Goal: Consume media (video, audio): Consume media (video, audio)

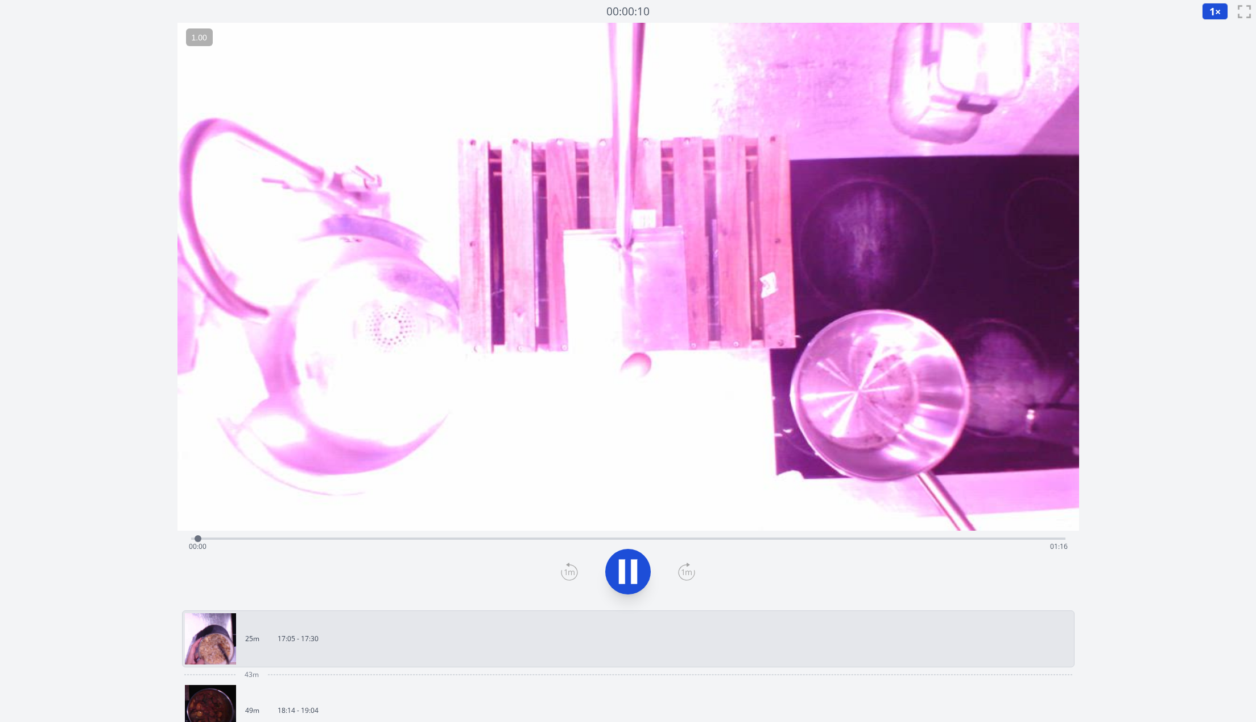
click at [634, 575] on icon at bounding box center [634, 571] width 6 height 24
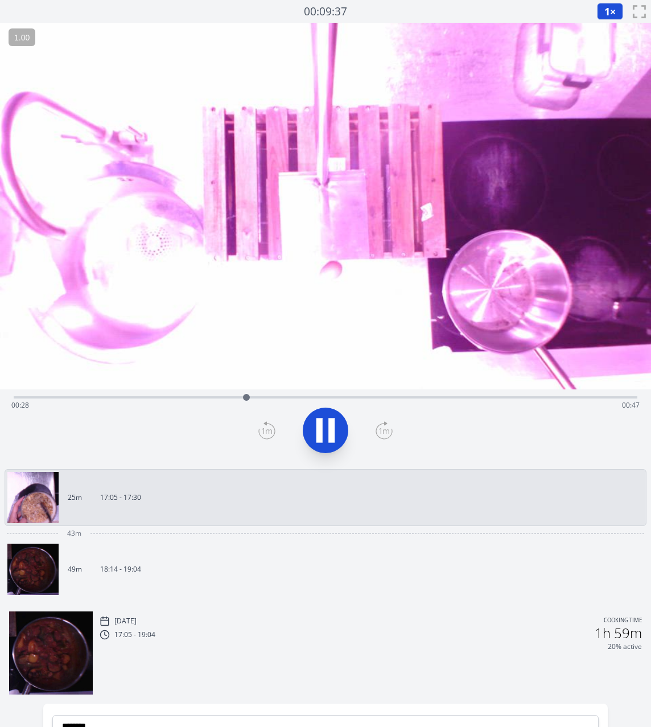
click at [324, 419] on icon at bounding box center [326, 430] width 32 height 32
drag, startPoint x: 249, startPoint y: 396, endPoint x: 5, endPoint y: 396, distance: 243.5
click at [5, 396] on div at bounding box center [13, 397] width 17 height 17
drag, startPoint x: 14, startPoint y: 396, endPoint x: 0, endPoint y: 421, distance: 28.0
click at [0, 421] on div "Time elapsed: 00:20 Time remaining: 00:55" at bounding box center [325, 426] width 651 height 75
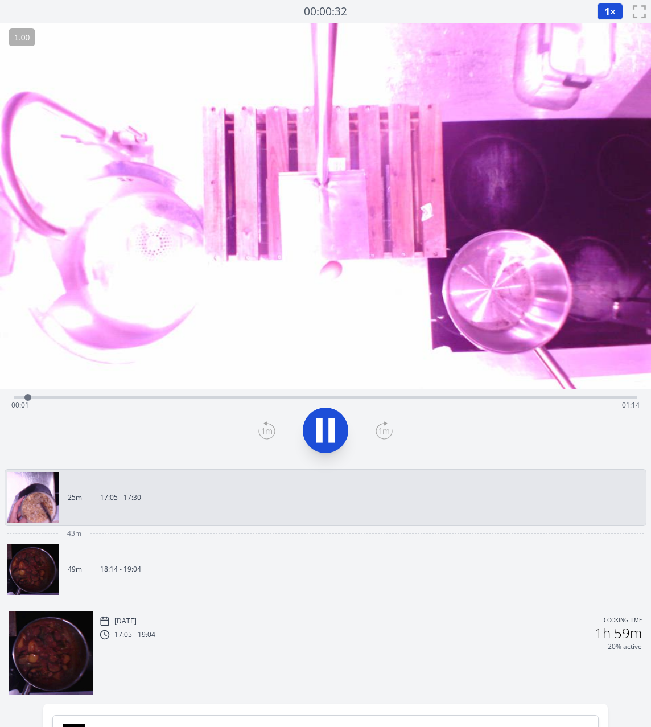
click at [333, 428] on icon at bounding box center [331, 430] width 6 height 24
drag, startPoint x: 31, startPoint y: 394, endPoint x: 235, endPoint y: 392, distance: 204.3
click at [235, 392] on div at bounding box center [234, 397] width 17 height 17
click at [266, 425] on icon at bounding box center [265, 423] width 2 height 3
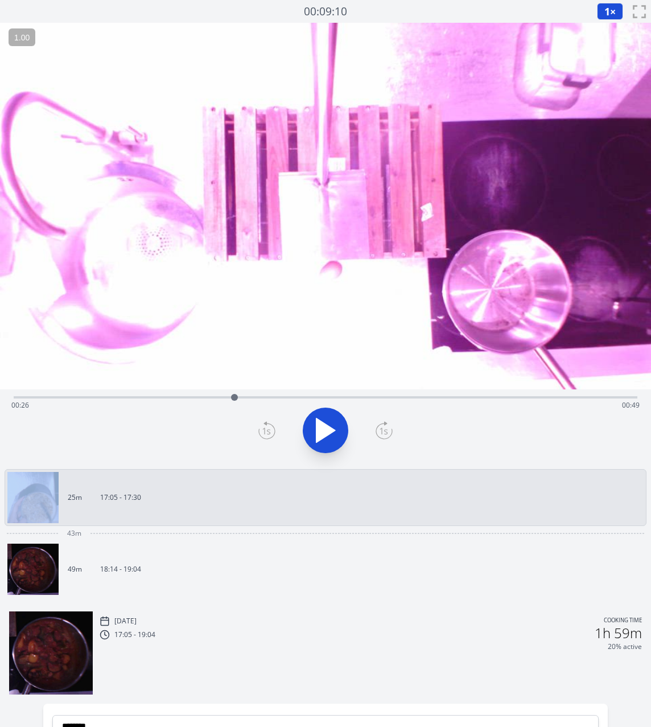
click at [266, 425] on icon at bounding box center [265, 423] width 2 height 3
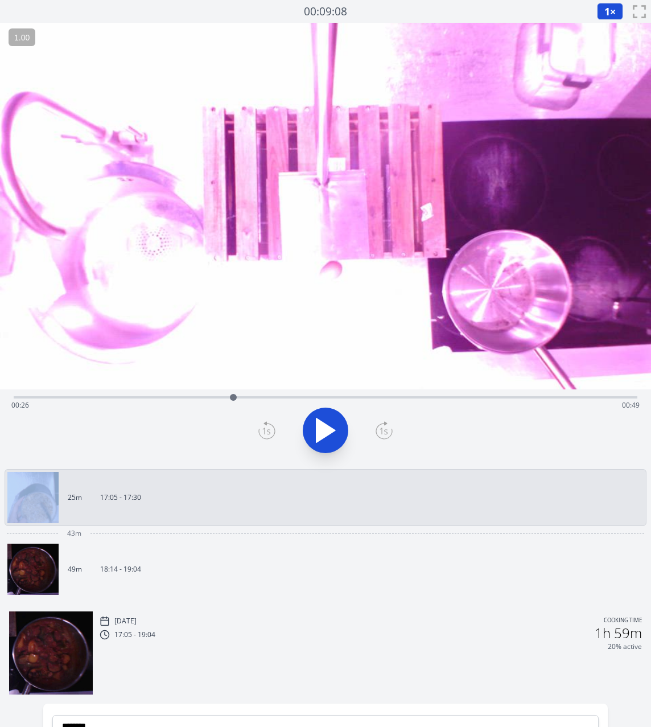
click at [266, 425] on icon at bounding box center [265, 423] width 2 height 3
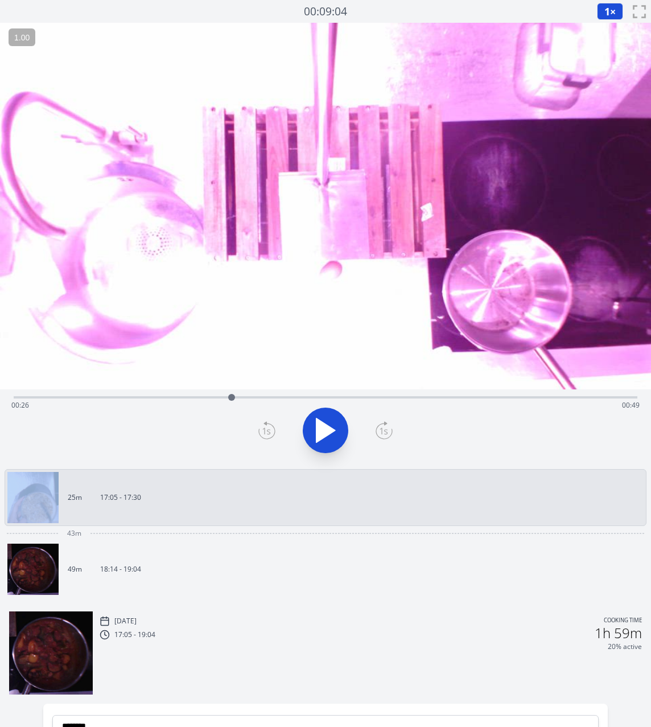
click at [266, 425] on icon at bounding box center [265, 423] width 2 height 3
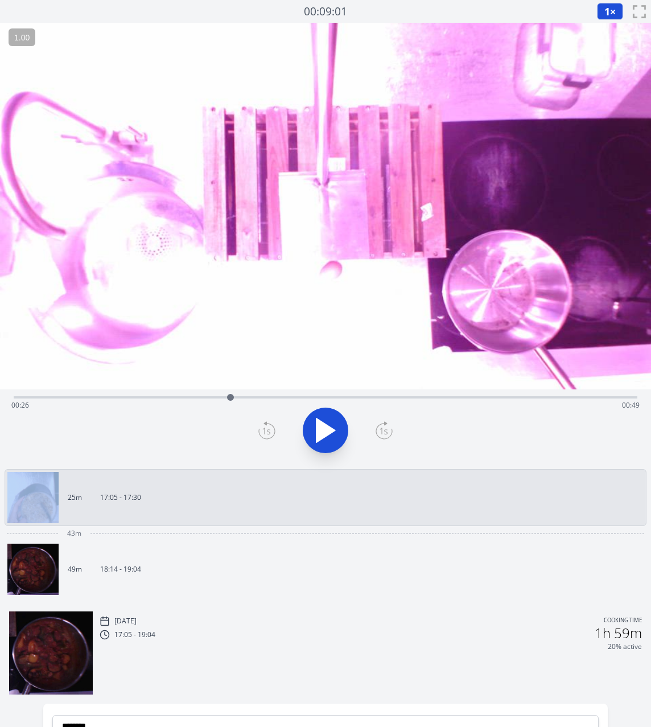
click at [266, 425] on icon at bounding box center [265, 423] width 2 height 3
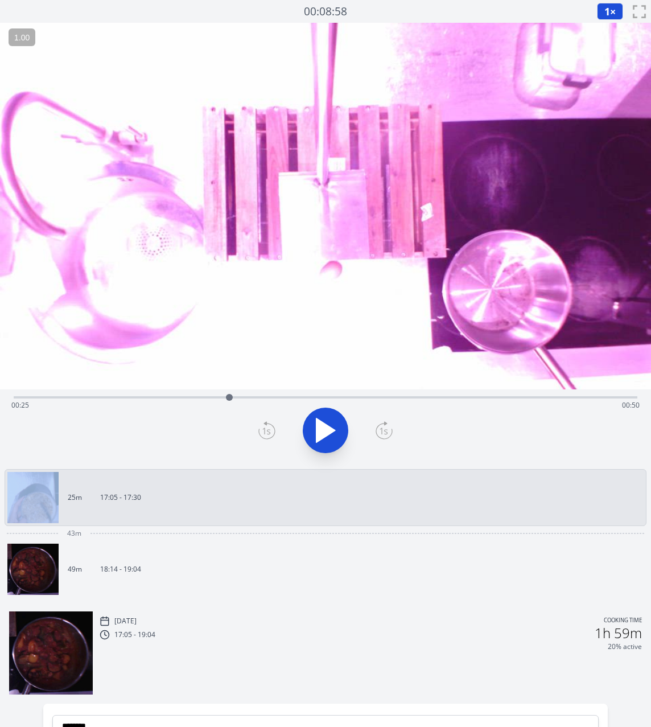
click at [266, 425] on icon at bounding box center [265, 423] width 2 height 3
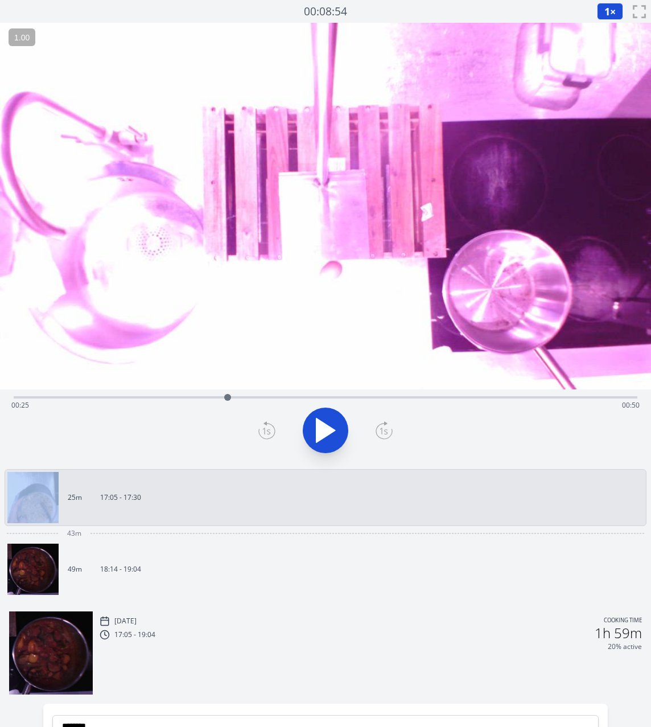
click at [266, 425] on icon at bounding box center [265, 423] width 2 height 3
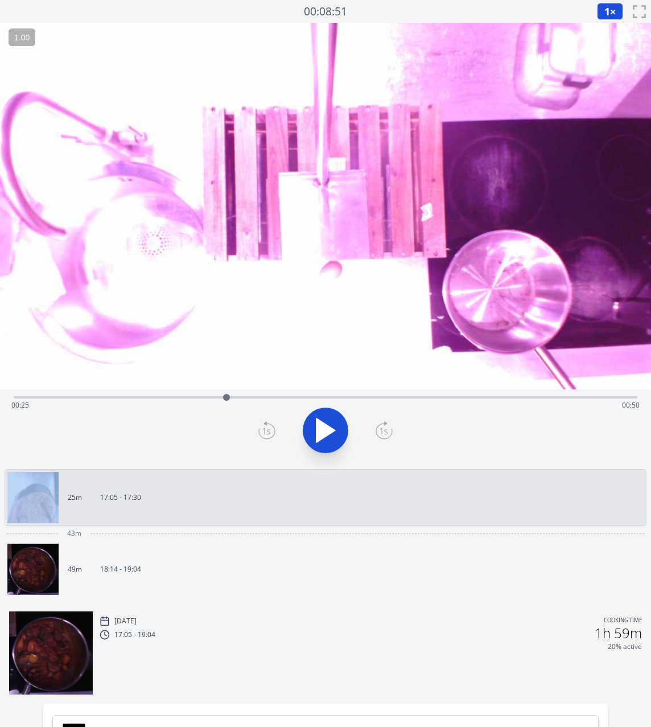
click at [266, 425] on icon at bounding box center [265, 423] width 2 height 3
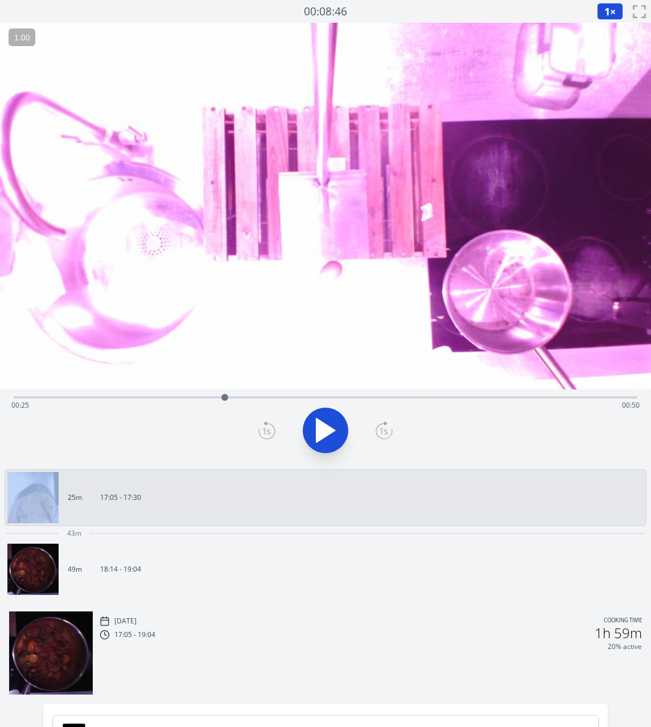
click at [266, 425] on icon at bounding box center [265, 423] width 2 height 3
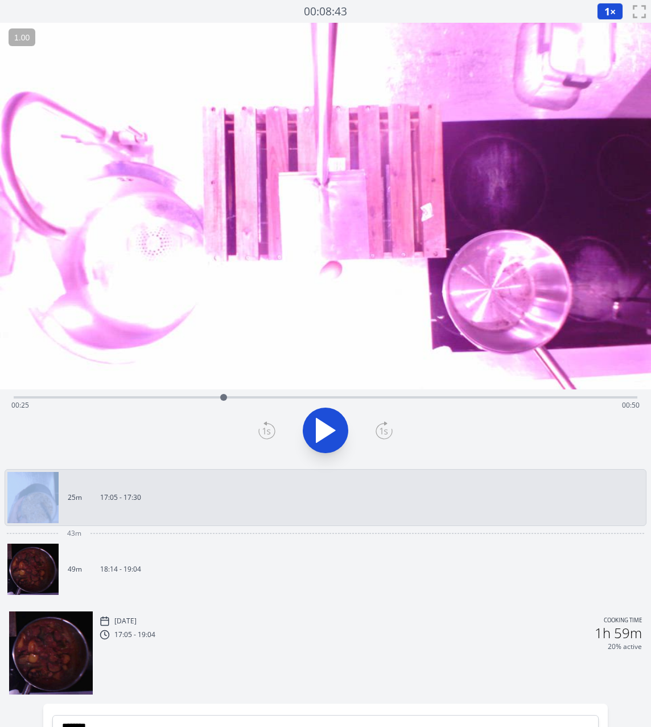
click at [266, 425] on icon at bounding box center [265, 423] width 2 height 3
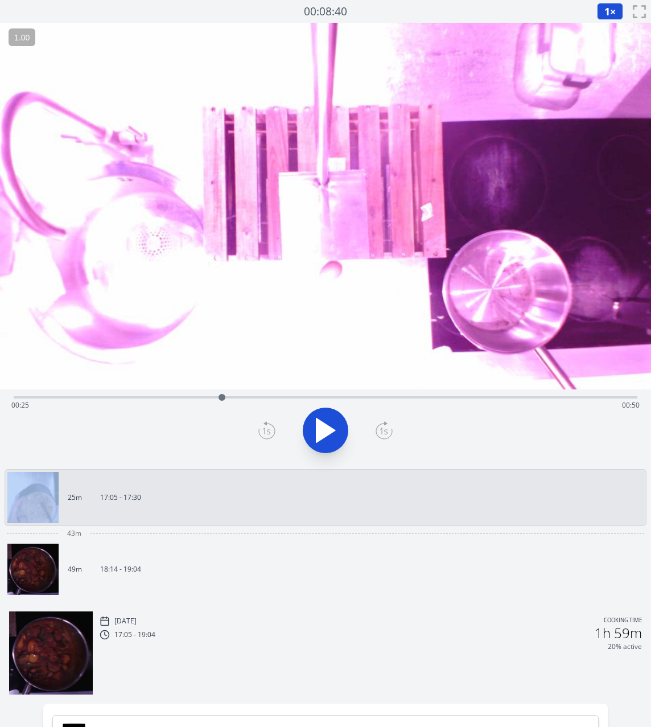
click at [266, 425] on icon at bounding box center [265, 423] width 2 height 3
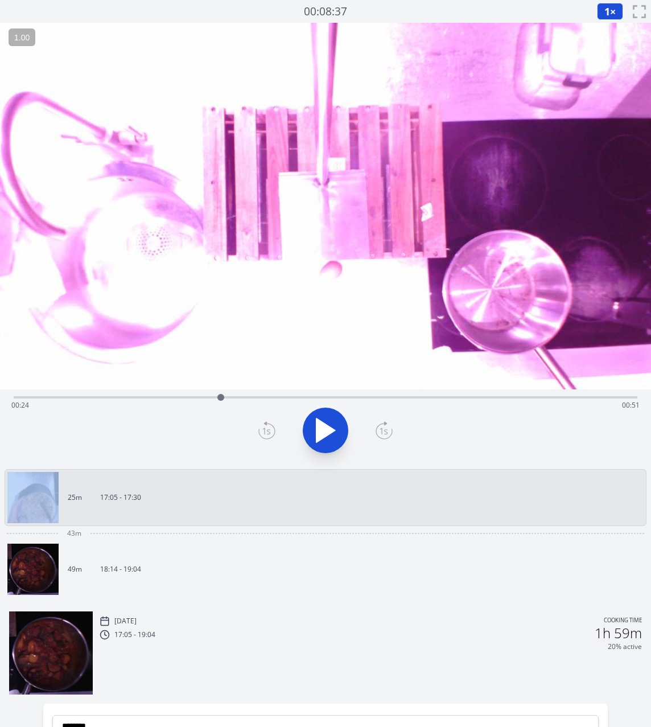
click at [266, 425] on icon at bounding box center [265, 423] width 2 height 3
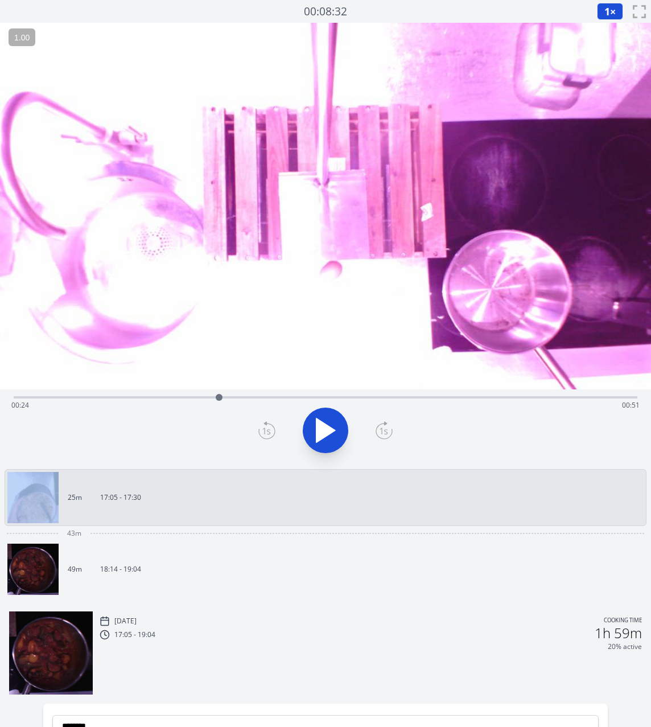
click at [266, 425] on icon at bounding box center [265, 423] width 2 height 3
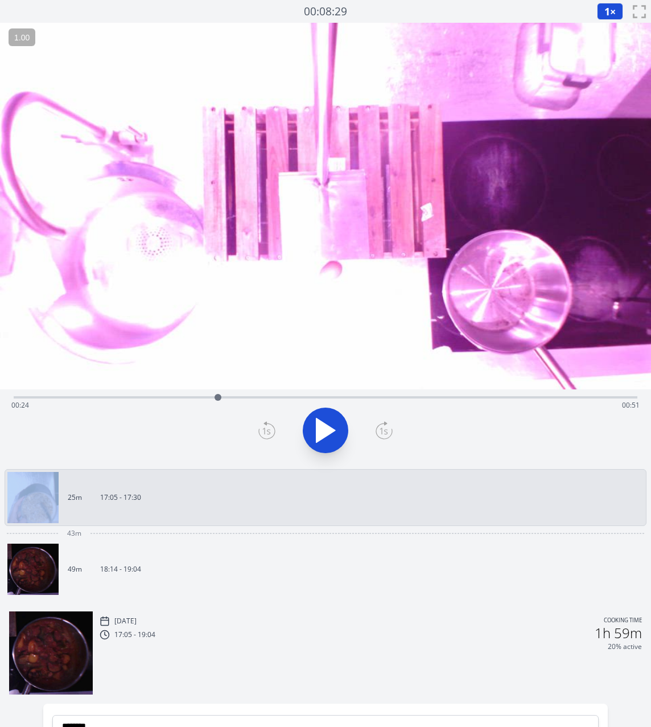
click at [266, 425] on icon at bounding box center [265, 423] width 2 height 3
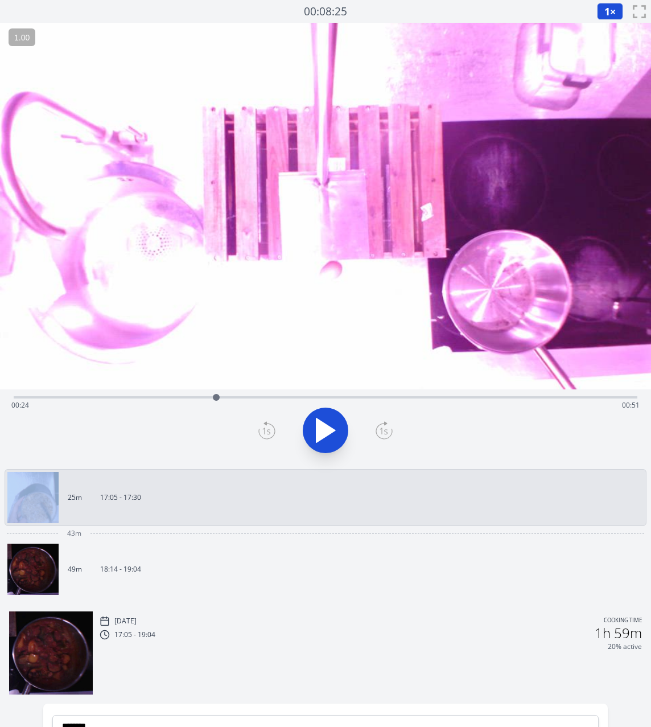
click at [266, 425] on icon at bounding box center [265, 423] width 2 height 3
click at [270, 428] on icon at bounding box center [266, 430] width 17 height 18
click at [374, 426] on div at bounding box center [325, 430] width 637 height 55
drag, startPoint x: 216, startPoint y: 391, endPoint x: 248, endPoint y: 394, distance: 32.0
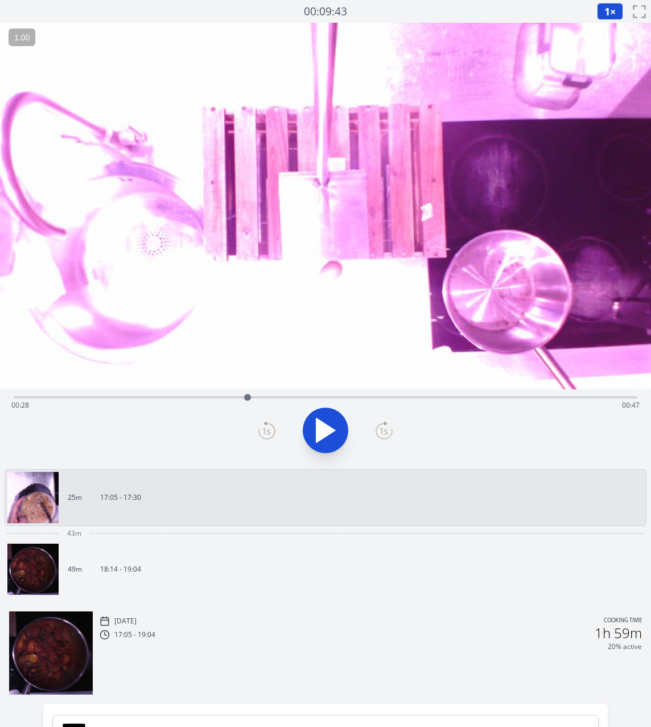
click at [248, 394] on div at bounding box center [247, 397] width 17 height 17
click at [263, 425] on icon at bounding box center [266, 430] width 17 height 18
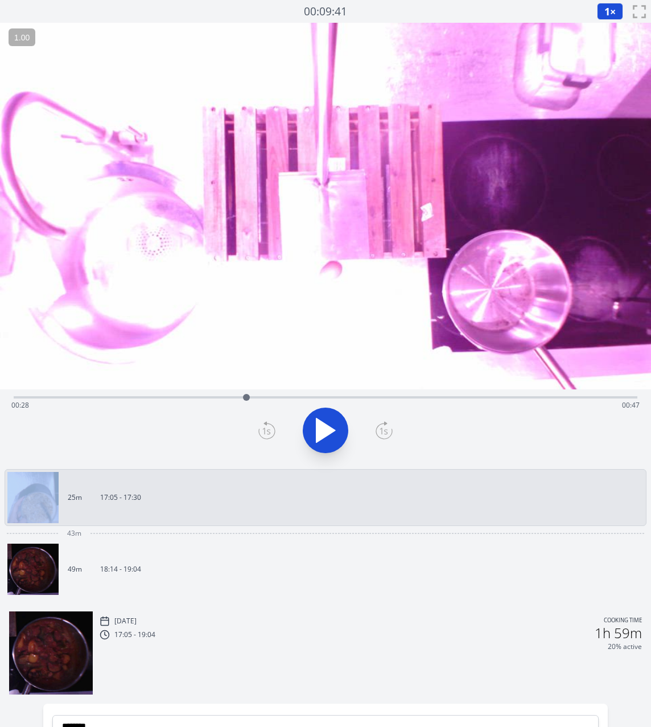
click at [263, 425] on icon at bounding box center [266, 430] width 17 height 18
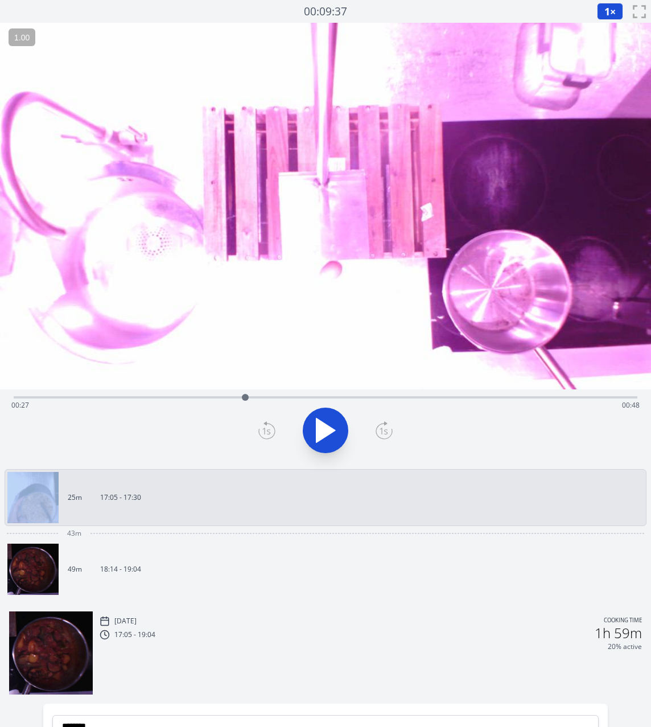
click at [263, 425] on icon at bounding box center [266, 430] width 17 height 18
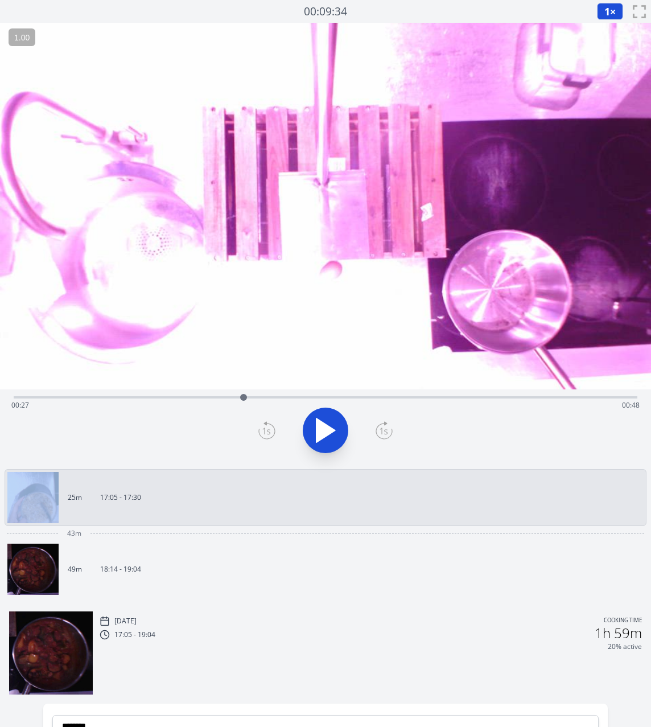
click at [263, 425] on icon at bounding box center [266, 430] width 17 height 18
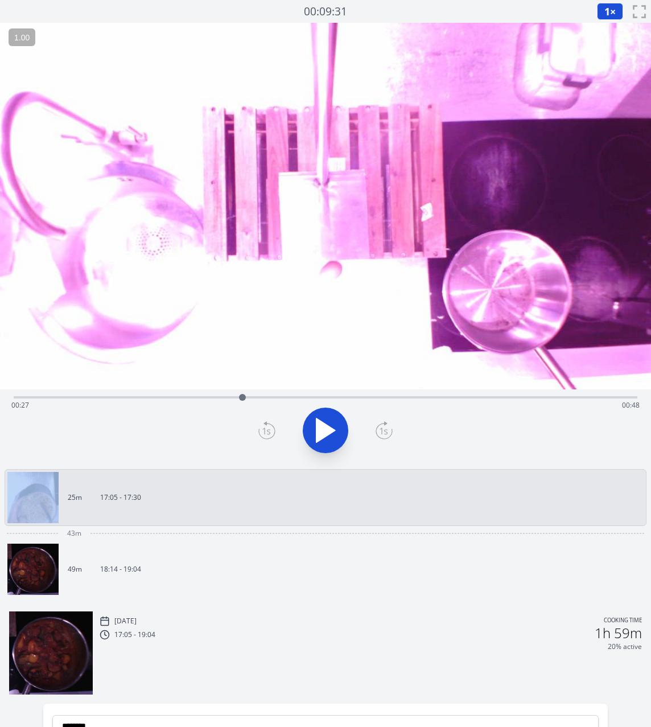
click at [263, 425] on icon at bounding box center [266, 430] width 17 height 18
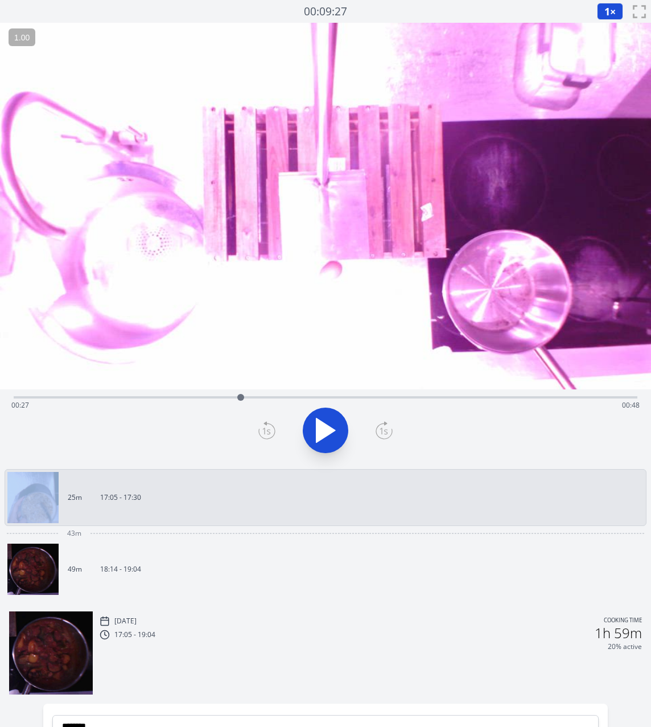
click at [263, 425] on icon at bounding box center [266, 430] width 17 height 18
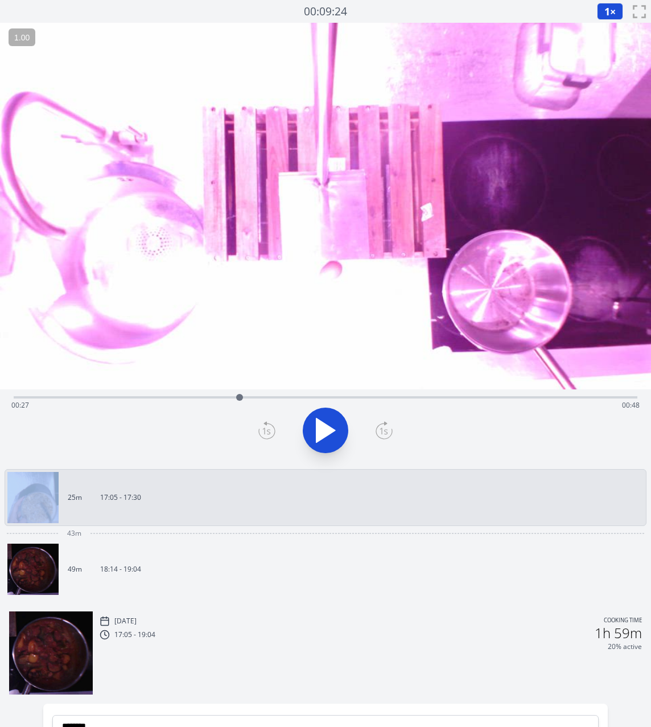
click at [263, 425] on icon at bounding box center [266, 430] width 17 height 18
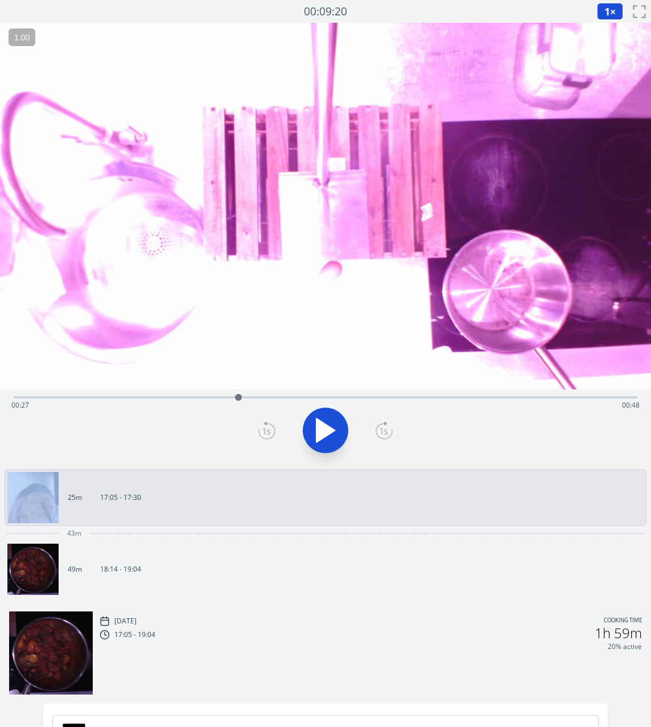
click at [263, 425] on icon at bounding box center [266, 430] width 17 height 18
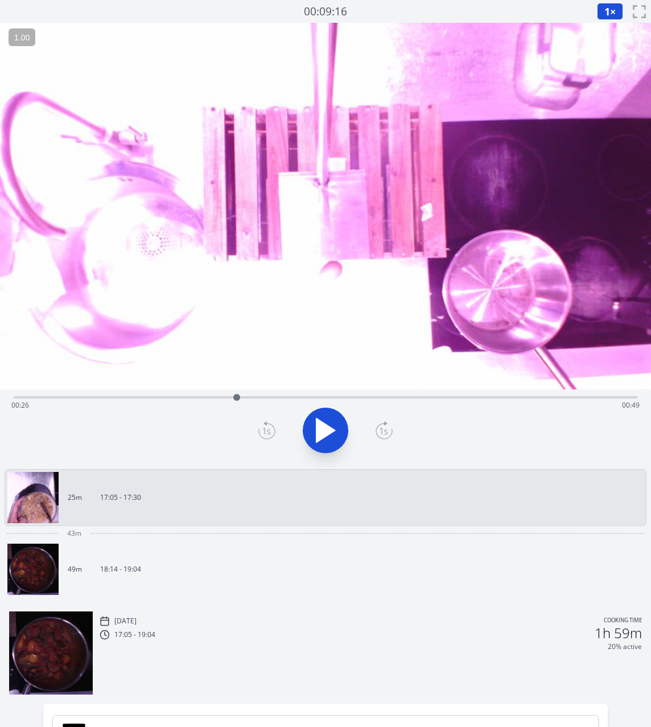
click at [266, 431] on icon at bounding box center [266, 430] width 17 height 18
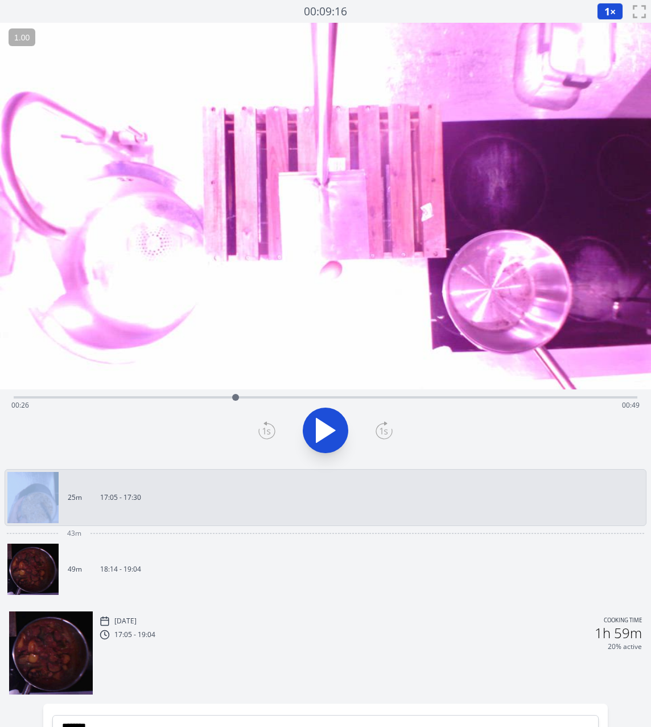
click at [266, 431] on icon at bounding box center [266, 430] width 17 height 18
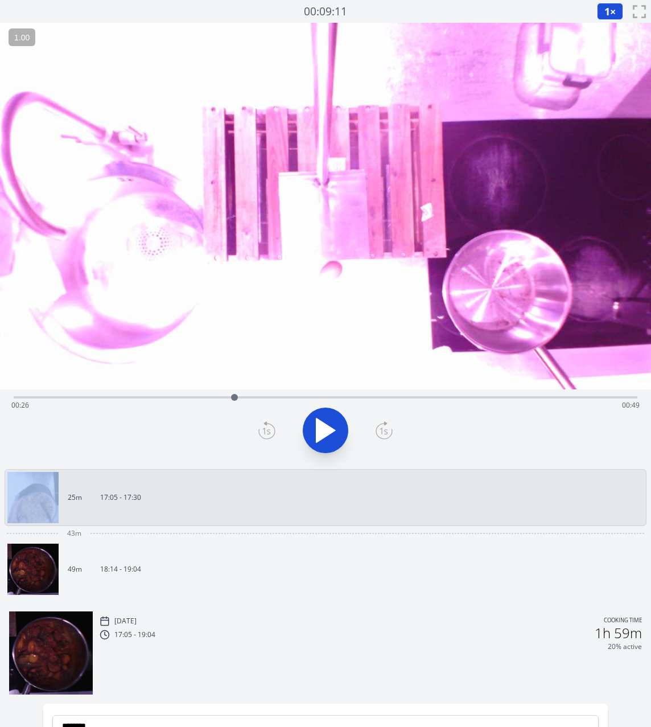
click at [266, 431] on icon at bounding box center [266, 430] width 17 height 18
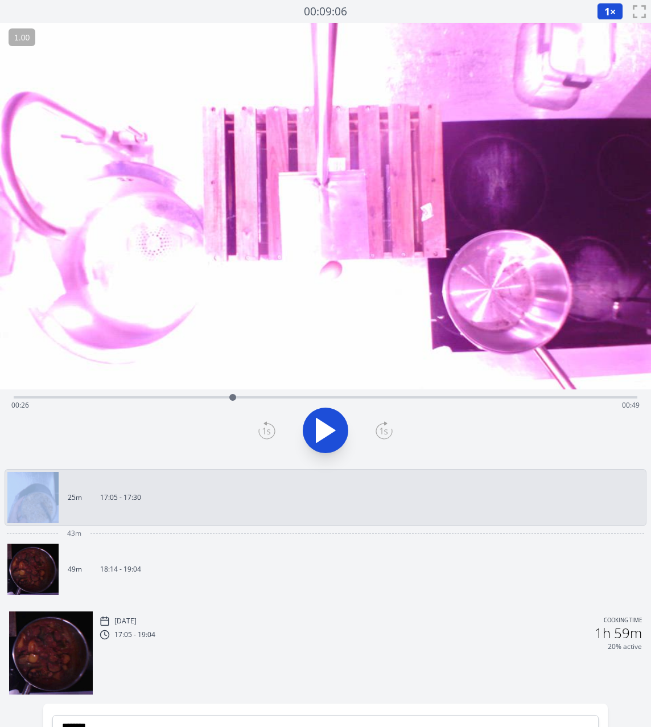
click at [266, 431] on icon at bounding box center [266, 430] width 17 height 18
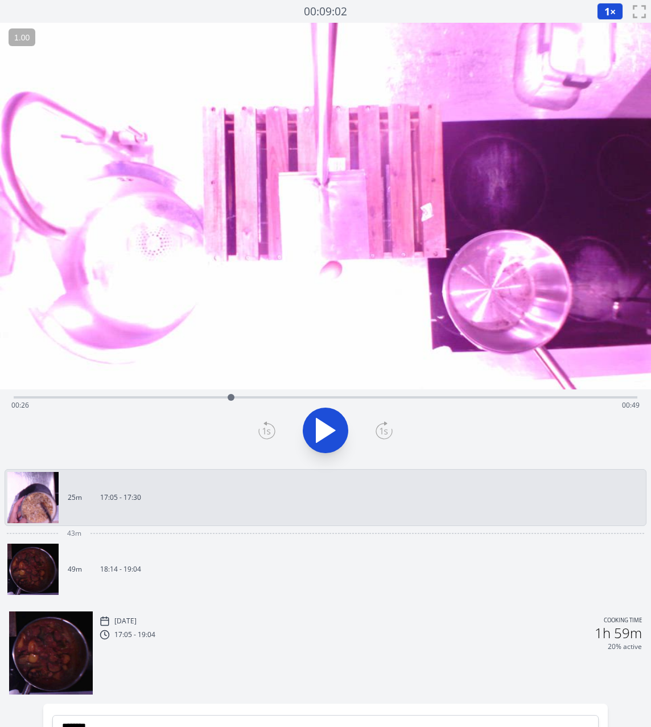
click at [266, 431] on icon at bounding box center [266, 430] width 17 height 18
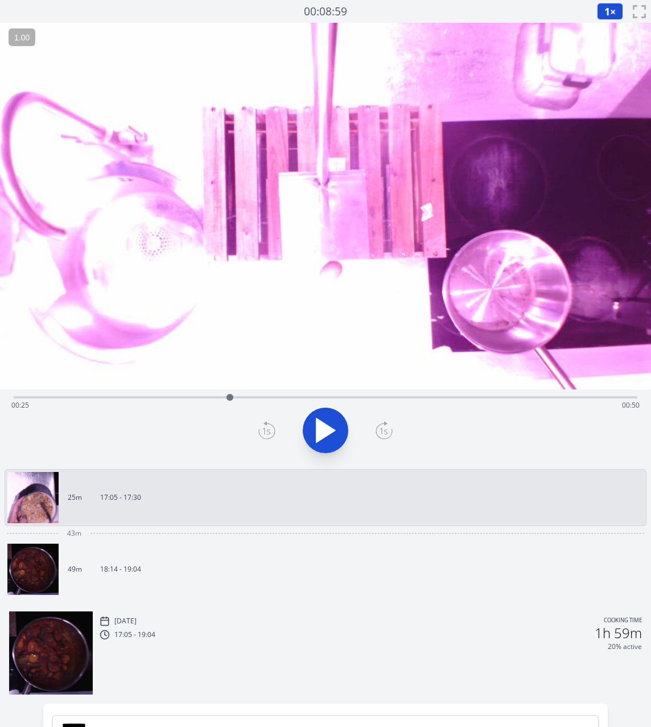
click at [266, 431] on icon at bounding box center [266, 430] width 17 height 18
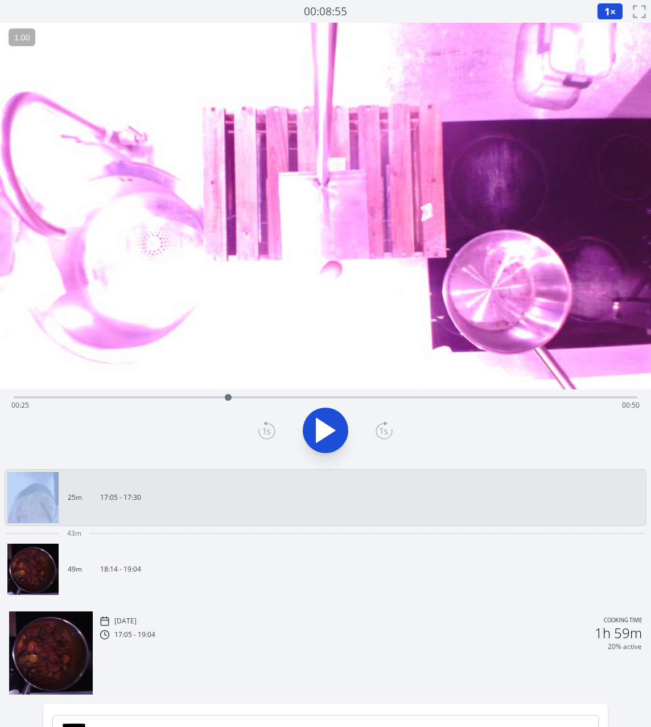
click at [266, 431] on icon at bounding box center [266, 430] width 17 height 18
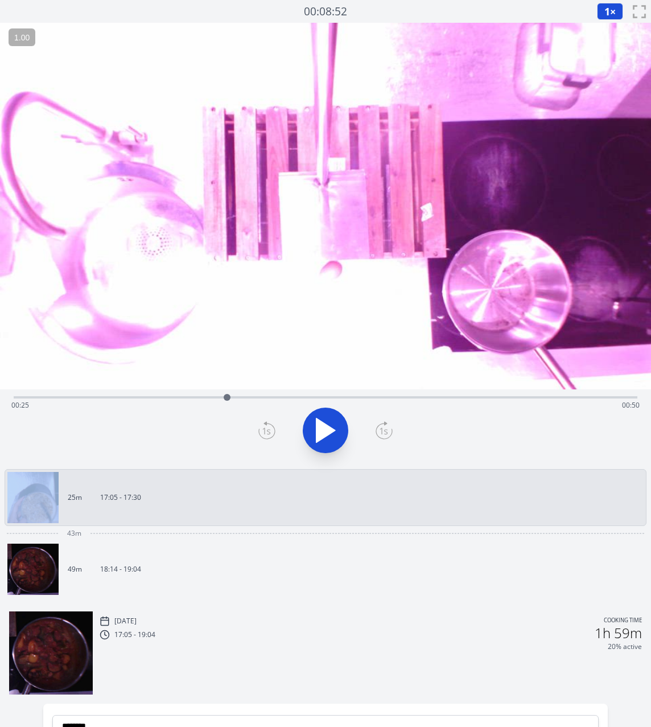
click at [266, 431] on icon at bounding box center [266, 430] width 17 height 18
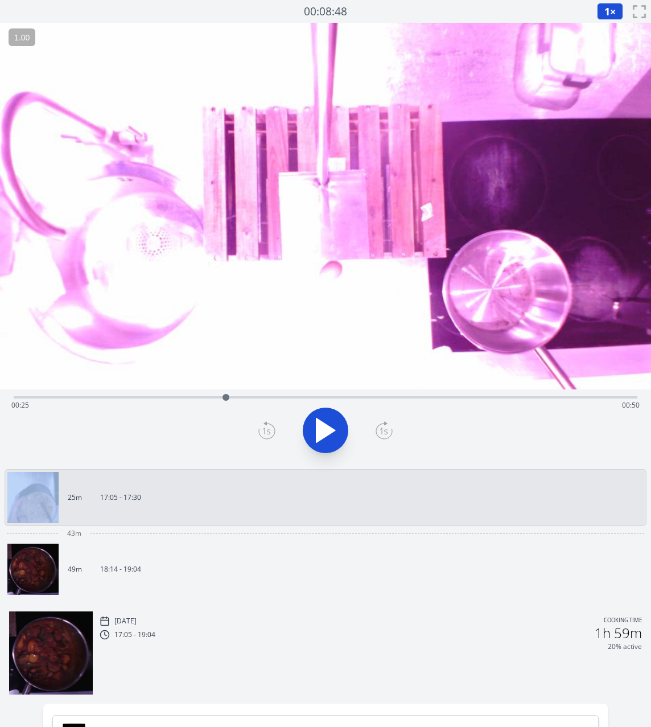
click at [266, 431] on icon at bounding box center [266, 430] width 17 height 18
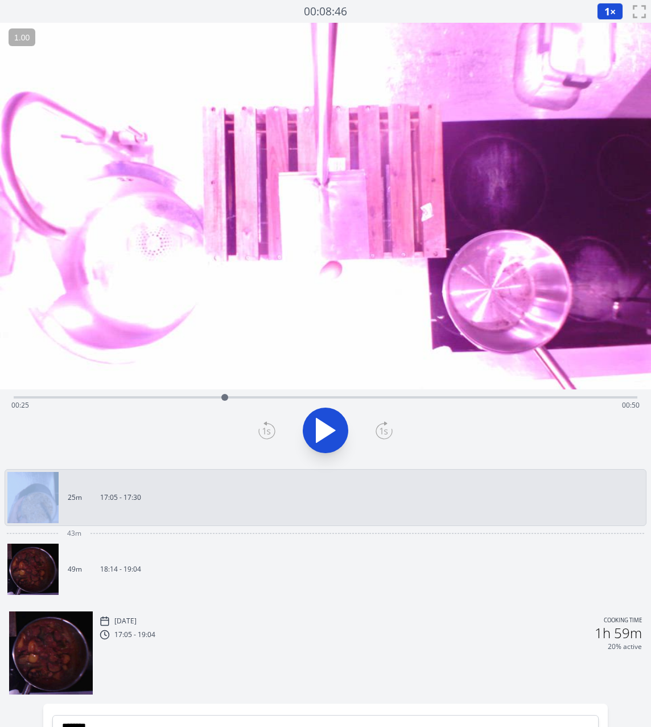
click at [266, 431] on icon at bounding box center [266, 430] width 17 height 18
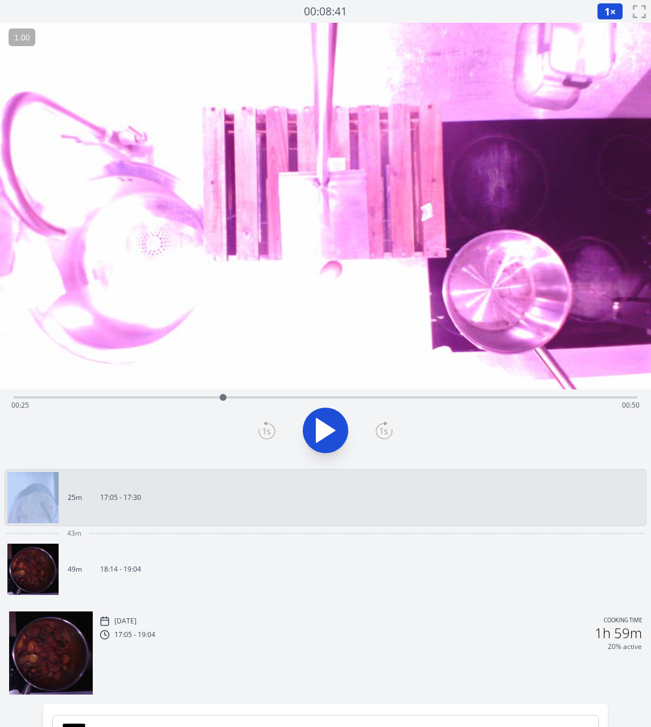
click at [266, 431] on icon at bounding box center [266, 430] width 17 height 18
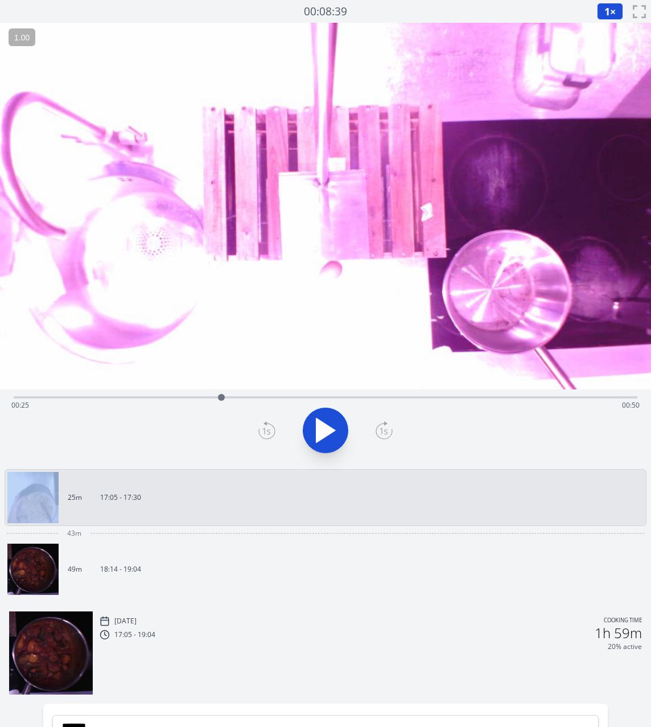
click at [266, 431] on icon at bounding box center [266, 430] width 17 height 18
click at [329, 427] on icon at bounding box center [331, 430] width 6 height 24
drag, startPoint x: 238, startPoint y: 398, endPoint x: 261, endPoint y: 407, distance: 24.7
click at [261, 398] on div "Time elapsed: 00:29 Time remaining: 00:46" at bounding box center [326, 397] width 624 height 2
click at [314, 431] on icon at bounding box center [326, 430] width 32 height 32
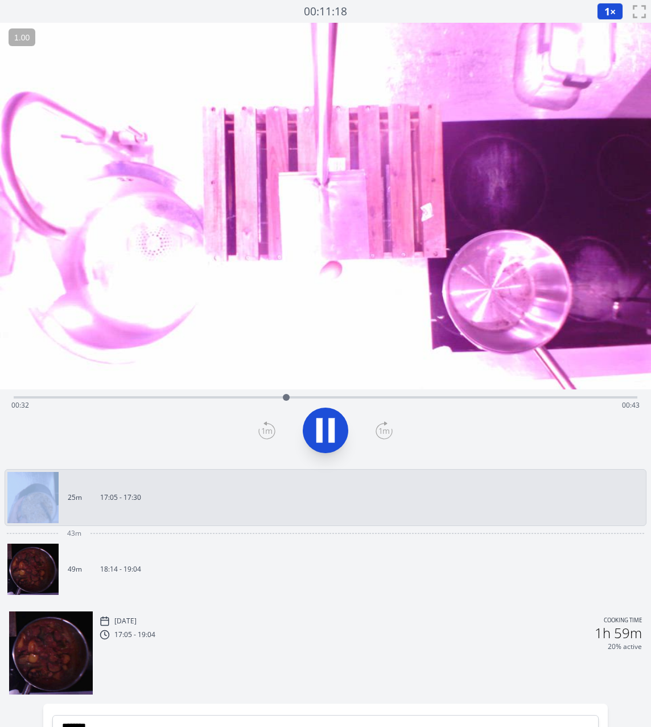
click at [314, 431] on icon at bounding box center [326, 430] width 32 height 32
click at [270, 436] on icon at bounding box center [266, 430] width 17 height 18
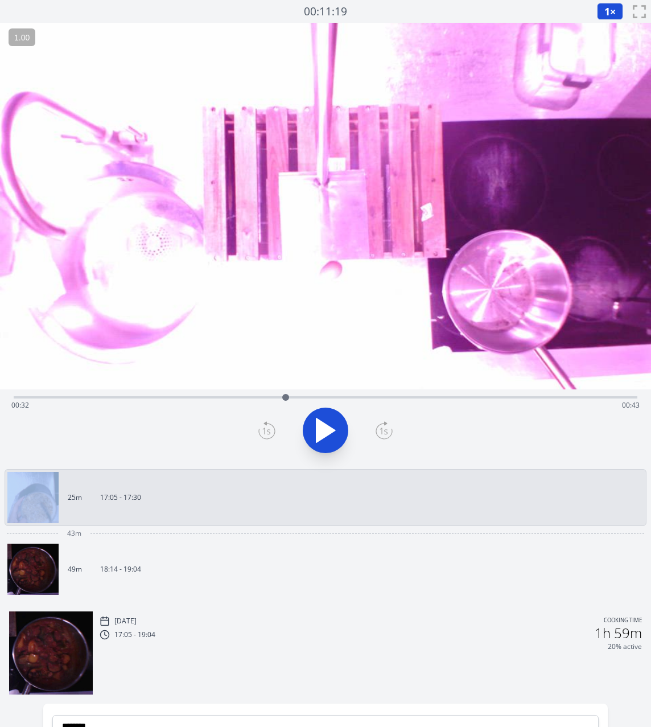
click at [270, 436] on icon at bounding box center [266, 430] width 17 height 18
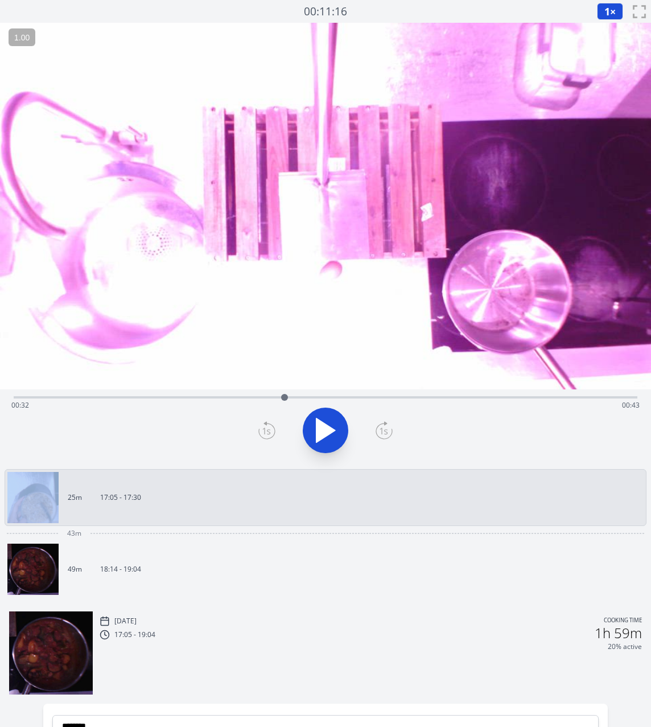
click at [270, 436] on icon at bounding box center [266, 430] width 17 height 18
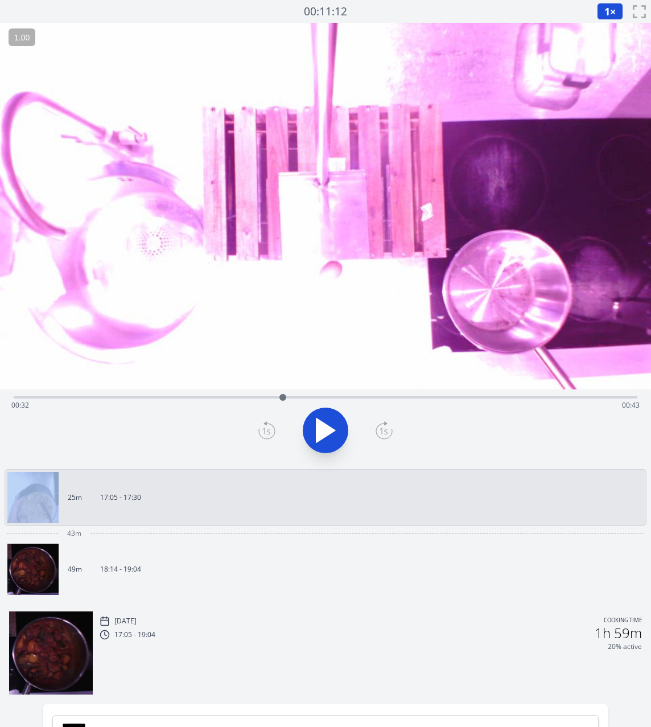
click at [270, 436] on icon at bounding box center [266, 430] width 17 height 18
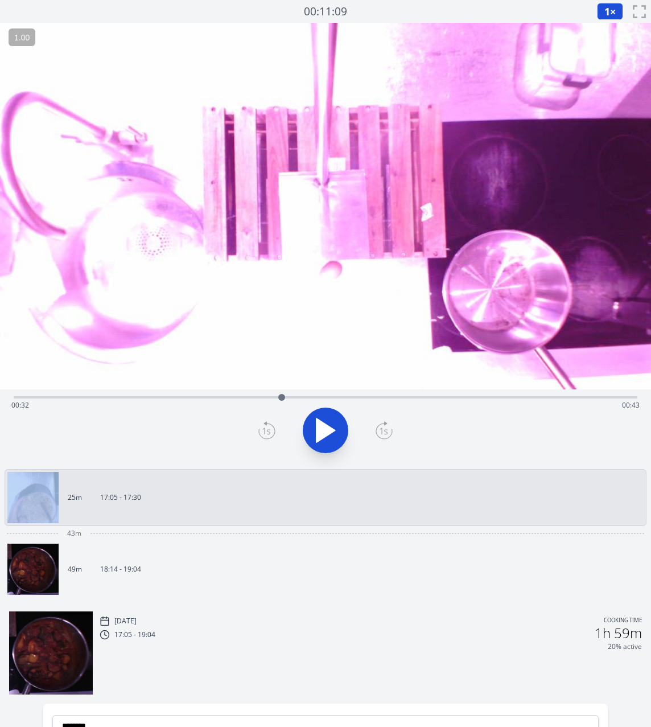
click at [270, 436] on icon at bounding box center [266, 430] width 17 height 18
drag, startPoint x: 279, startPoint y: 397, endPoint x: 261, endPoint y: 398, distance: 18.8
click at [261, 398] on div at bounding box center [262, 397] width 7 height 7
drag, startPoint x: 261, startPoint y: 398, endPoint x: 220, endPoint y: 398, distance: 40.4
click at [220, 398] on div at bounding box center [220, 397] width 7 height 7
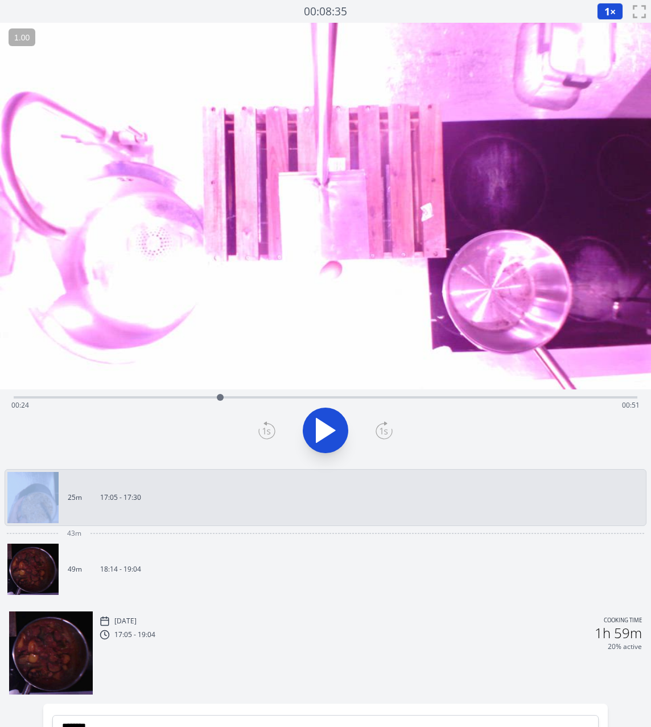
click at [264, 432] on icon at bounding box center [267, 430] width 8 height 7
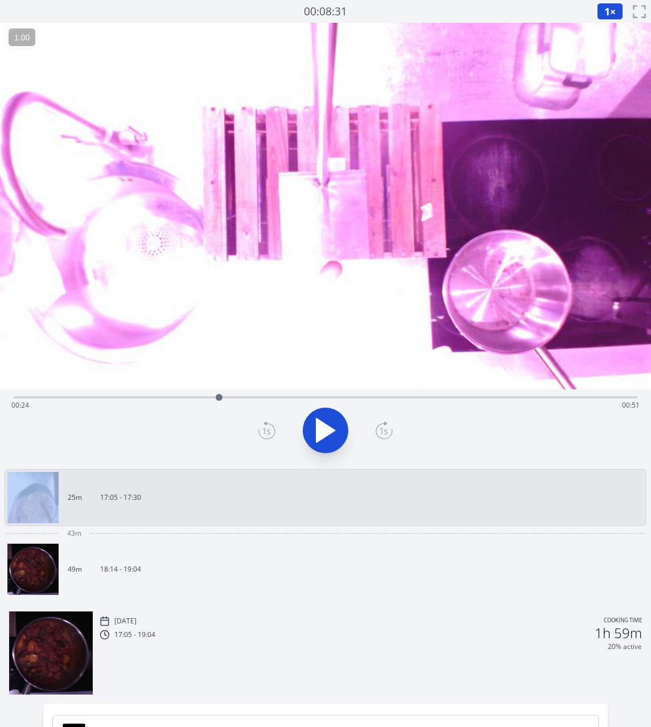
click at [264, 432] on icon at bounding box center [267, 430] width 8 height 7
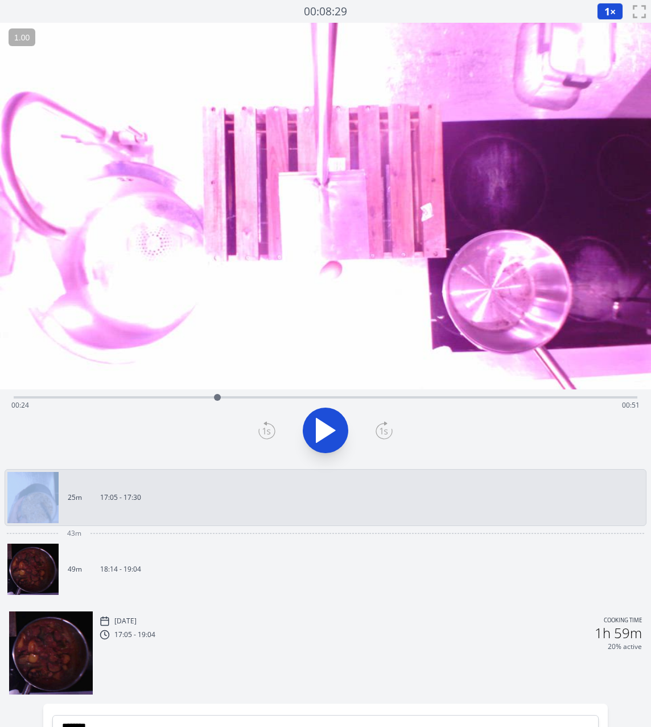
click at [264, 432] on icon at bounding box center [267, 430] width 8 height 7
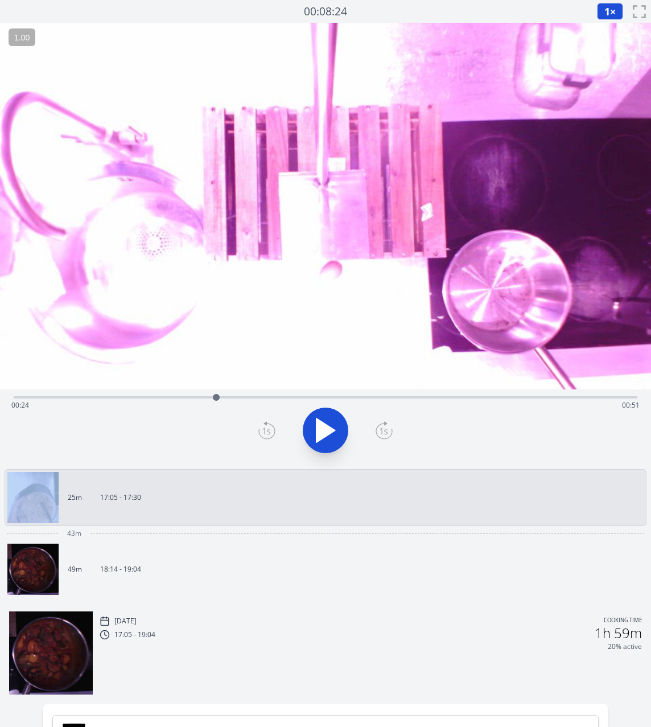
click at [381, 432] on icon at bounding box center [384, 430] width 17 height 18
click at [379, 434] on icon at bounding box center [384, 430] width 17 height 18
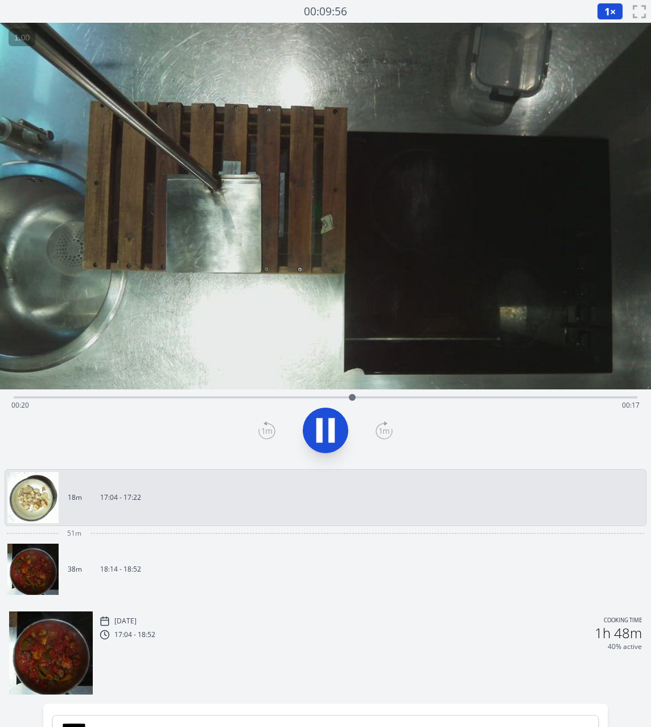
click at [319, 438] on icon at bounding box center [319, 430] width 6 height 24
drag, startPoint x: 355, startPoint y: 395, endPoint x: -27, endPoint y: 408, distance: 382.0
click at [0, 408] on html "Discard Recording? You will not be able to recover this once discarded. Cancel …" at bounding box center [325, 475] width 651 height 950
click at [328, 422] on icon at bounding box center [331, 430] width 6 height 24
drag, startPoint x: 582, startPoint y: 398, endPoint x: 265, endPoint y: 423, distance: 317.3
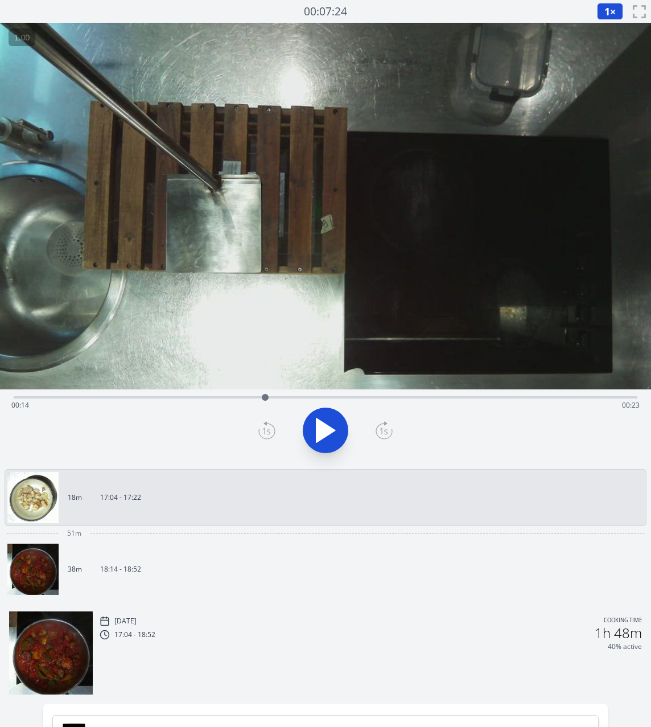
click at [265, 423] on div "Time elapsed: 00:14 Time remaining: 00:23" at bounding box center [325, 426] width 651 height 75
click at [332, 426] on icon at bounding box center [326, 430] width 32 height 32
click at [332, 426] on icon at bounding box center [331, 430] width 6 height 24
click at [385, 431] on icon at bounding box center [384, 430] width 17 height 18
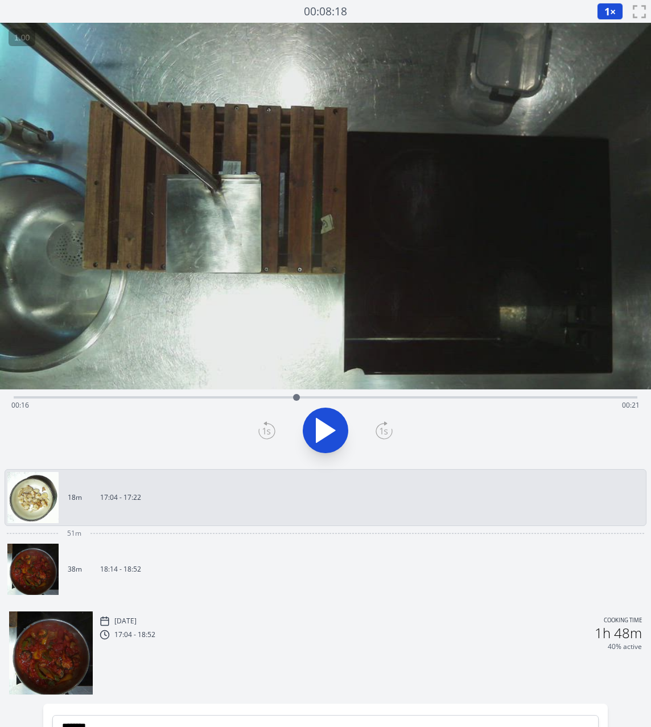
click at [385, 431] on icon at bounding box center [384, 430] width 17 height 18
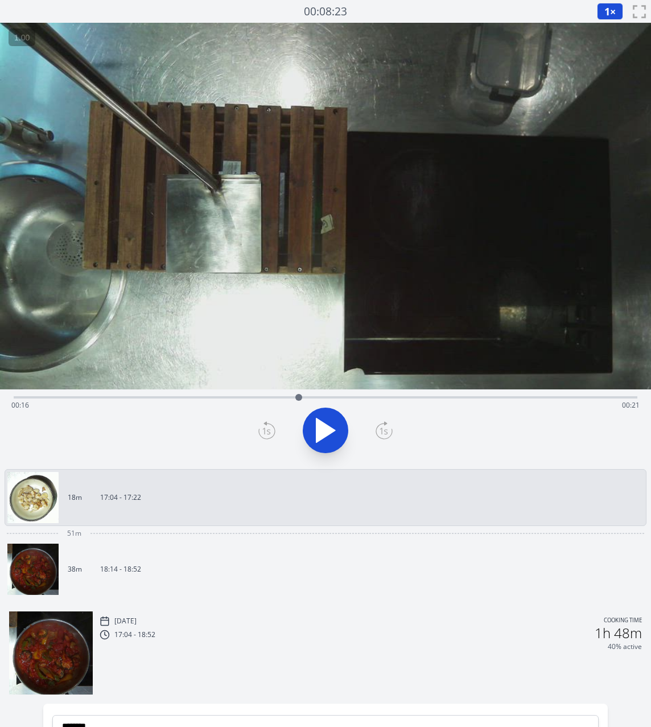
click at [385, 431] on icon at bounding box center [384, 430] width 17 height 18
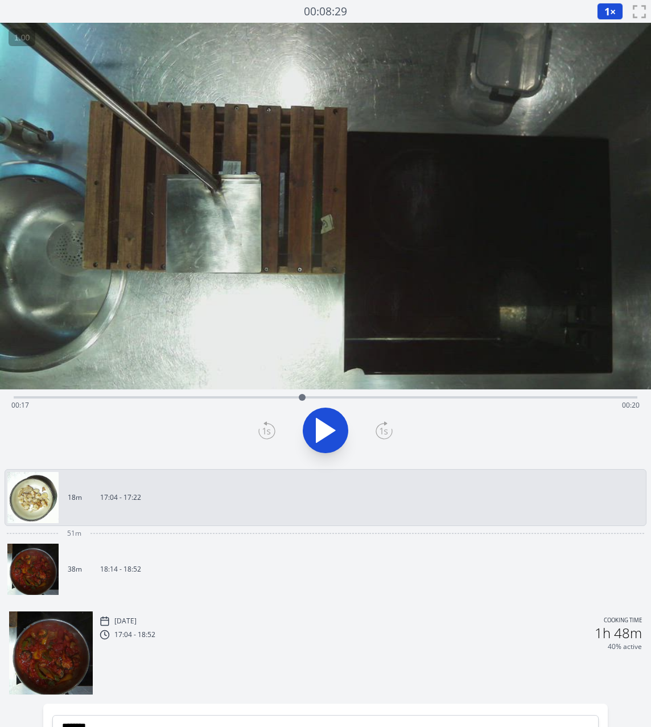
click at [385, 431] on icon at bounding box center [384, 430] width 17 height 18
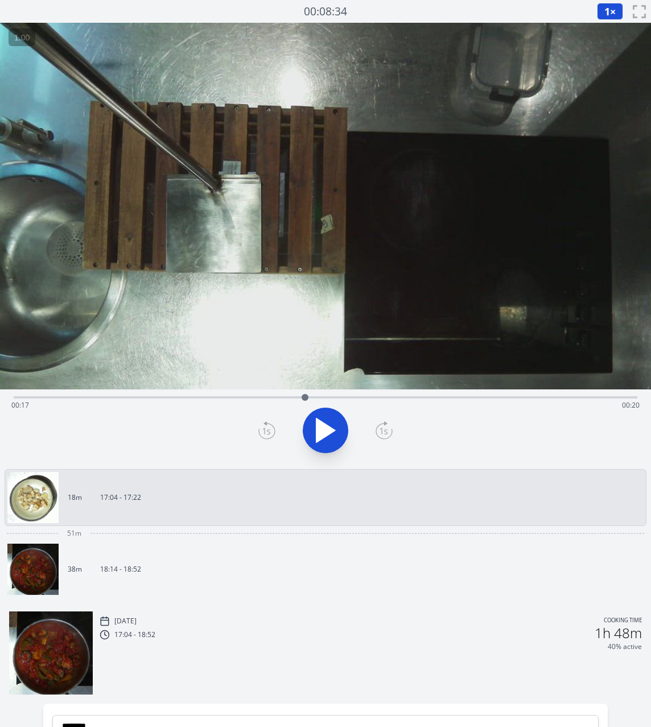
click at [385, 431] on icon at bounding box center [384, 430] width 17 height 18
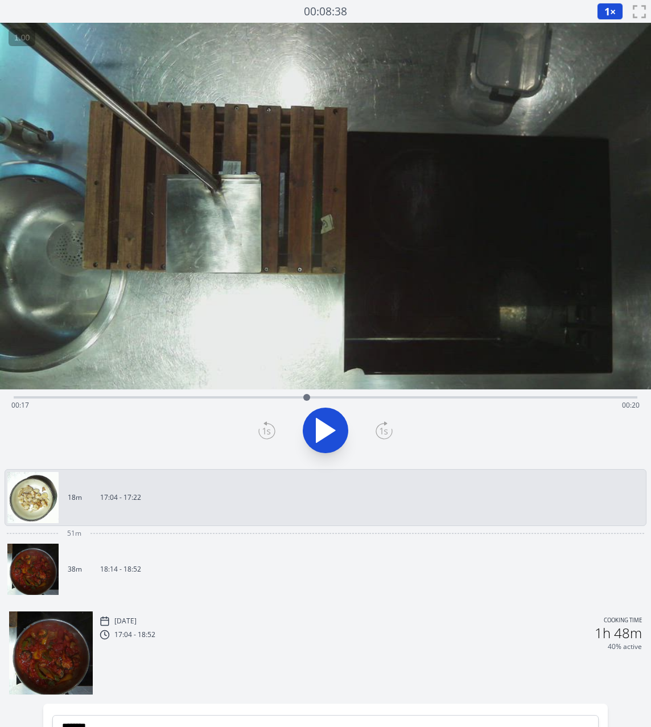
click at [385, 431] on icon at bounding box center [384, 430] width 17 height 18
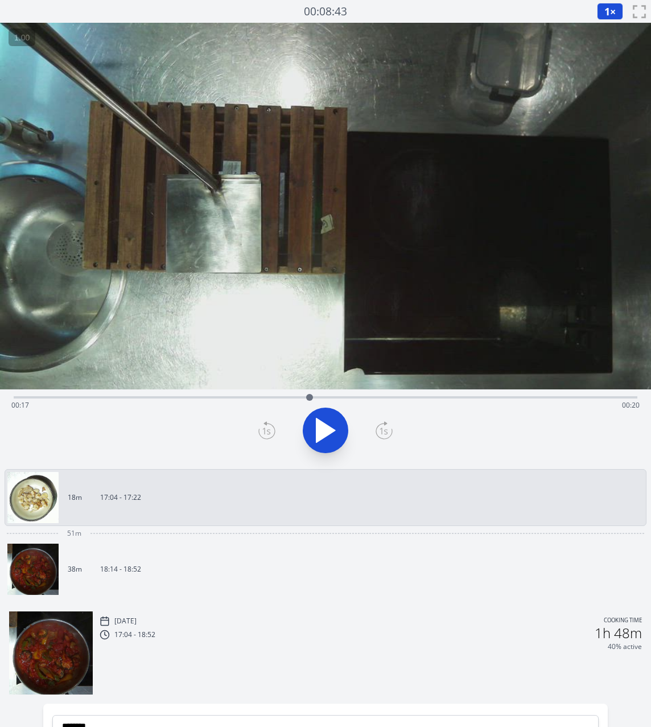
click at [385, 431] on icon at bounding box center [384, 430] width 17 height 18
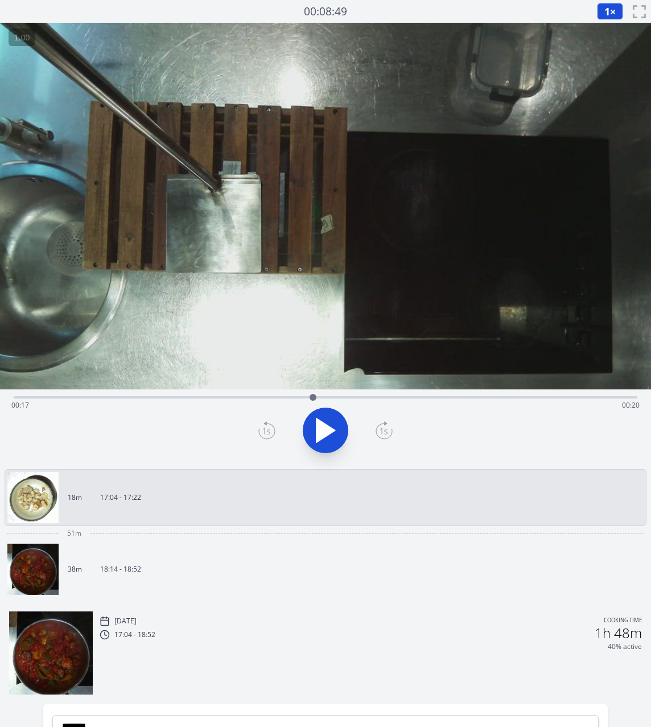
click at [385, 431] on icon at bounding box center [384, 430] width 17 height 18
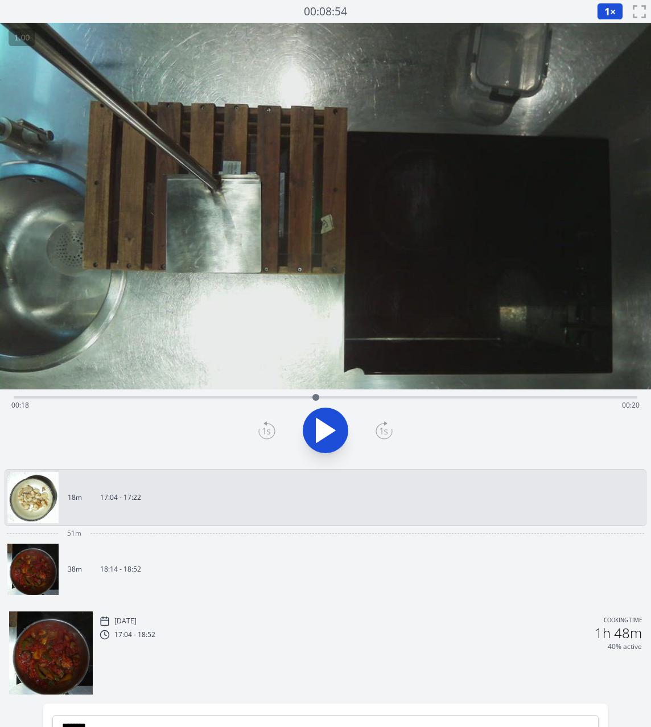
click at [385, 431] on icon at bounding box center [384, 430] width 17 height 18
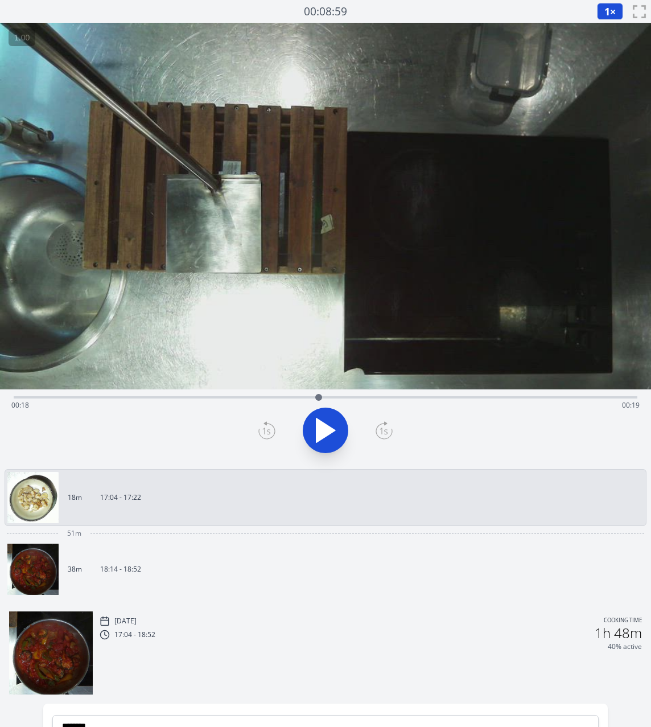
click at [385, 431] on icon at bounding box center [384, 430] width 17 height 18
click at [262, 423] on icon at bounding box center [266, 430] width 17 height 18
click at [382, 430] on icon at bounding box center [384, 430] width 17 height 18
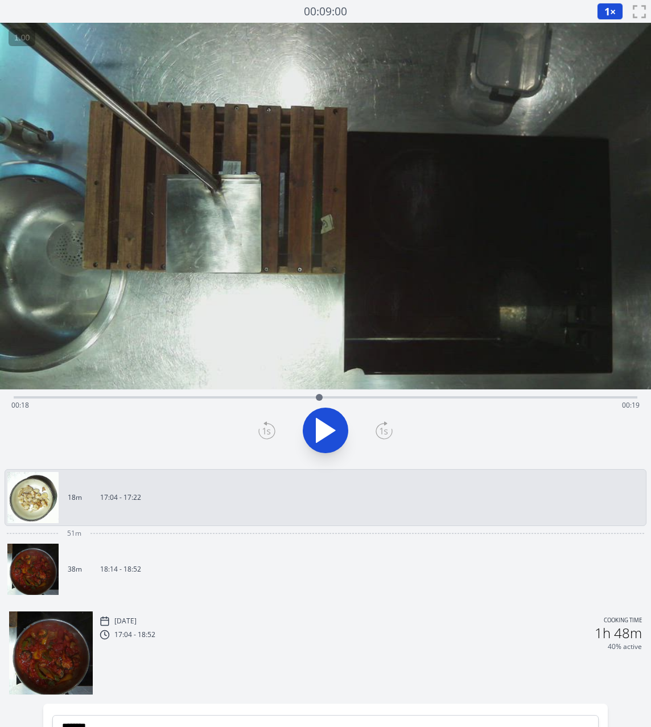
click at [386, 433] on icon at bounding box center [384, 430] width 8 height 7
